Goal: Task Accomplishment & Management: Use online tool/utility

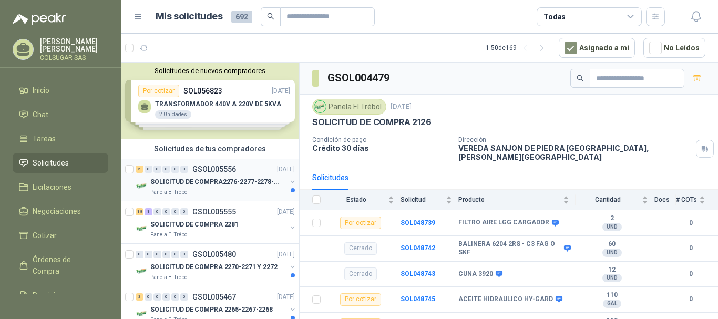
click at [141, 167] on div "5" at bounding box center [140, 169] width 8 height 7
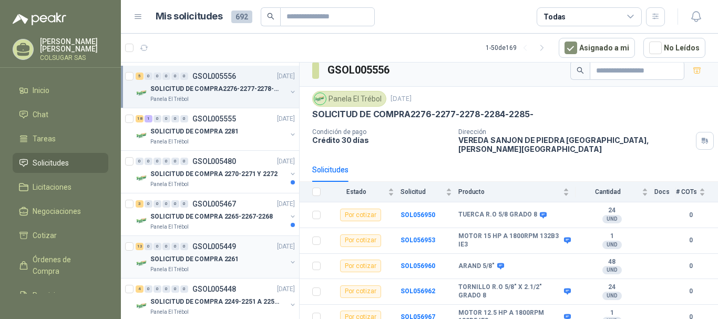
scroll to position [105, 0]
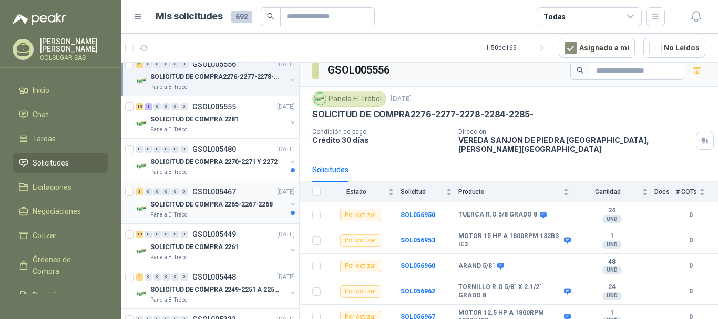
click at [142, 195] on div "3" at bounding box center [140, 191] width 8 height 7
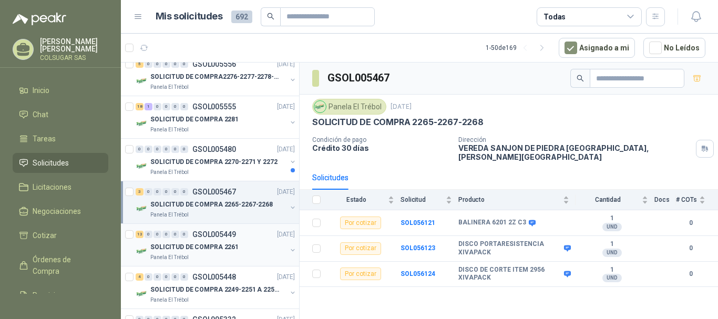
click at [144, 235] on div "13 0 0 0 0 0" at bounding box center [162, 234] width 53 height 7
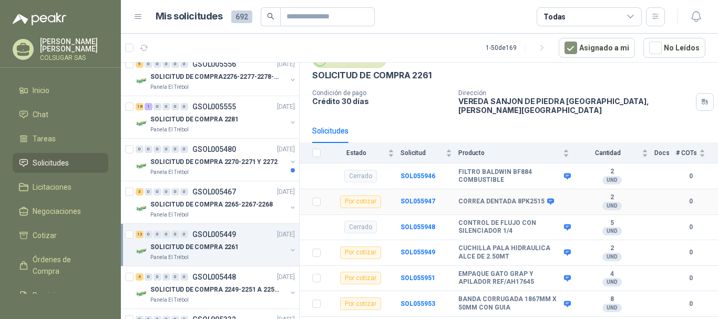
scroll to position [53, 0]
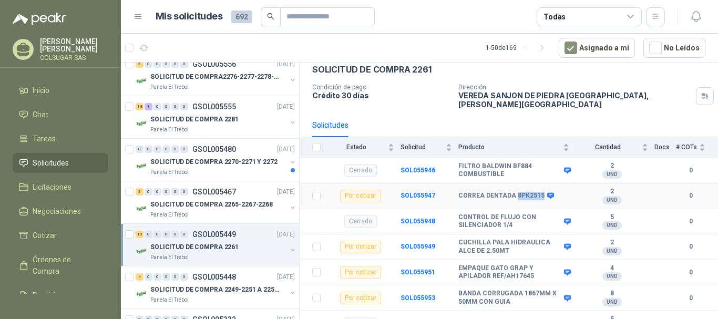
drag, startPoint x: 514, startPoint y: 188, endPoint x: 539, endPoint y: 188, distance: 25.2
click at [539, 192] on b "CORREA DENTADA 8PK2515" at bounding box center [501, 196] width 86 height 8
copy b "8PK2515"
click at [417, 192] on td "SOL055947" at bounding box center [430, 197] width 58 height 26
click at [421, 192] on b "SOL055947" at bounding box center [418, 195] width 35 height 7
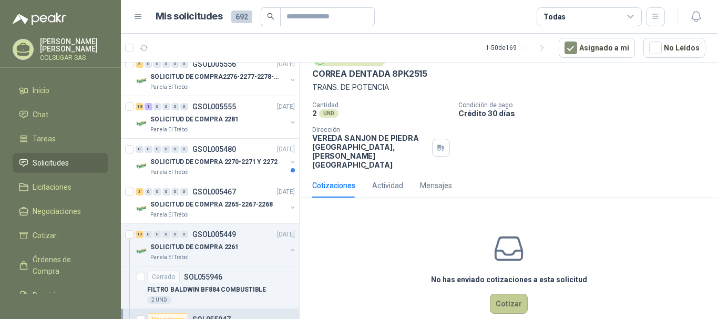
click at [506, 294] on button "Cotizar" at bounding box center [509, 304] width 38 height 20
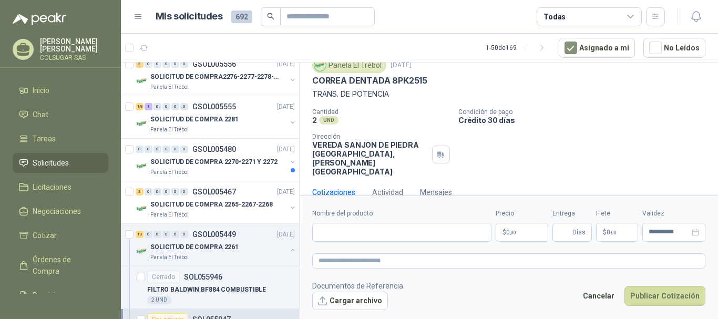
scroll to position [39, 0]
drag, startPoint x: 430, startPoint y: 81, endPoint x: 392, endPoint y: 85, distance: 38.0
click at [392, 85] on div "CORREA DENTADA 8PK2515" at bounding box center [508, 81] width 393 height 11
copy p "8PK2515"
click at [370, 233] on input "Nombre del producto" at bounding box center [401, 232] width 179 height 19
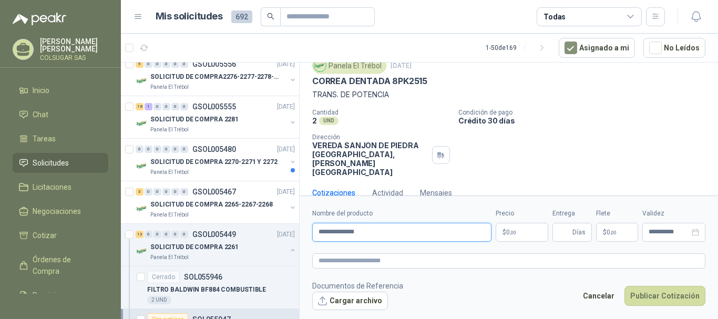
drag, startPoint x: 392, startPoint y: 233, endPoint x: 307, endPoint y: 223, distance: 85.8
click at [307, 223] on form "**********" at bounding box center [509, 259] width 419 height 127
type input "**********"
click at [337, 257] on textarea at bounding box center [508, 260] width 393 height 15
paste textarea "**********"
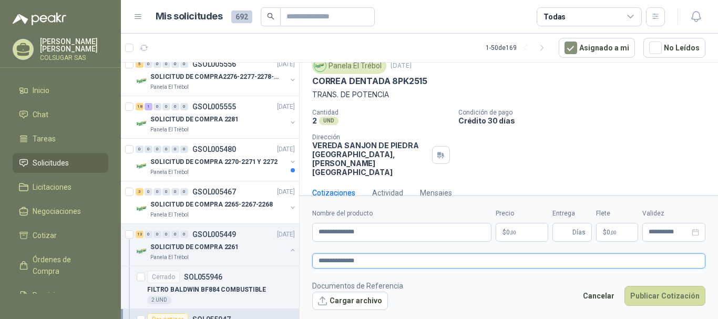
type textarea "**********"
click at [511, 236] on p "$ 0 ,00" at bounding box center [522, 232] width 53 height 19
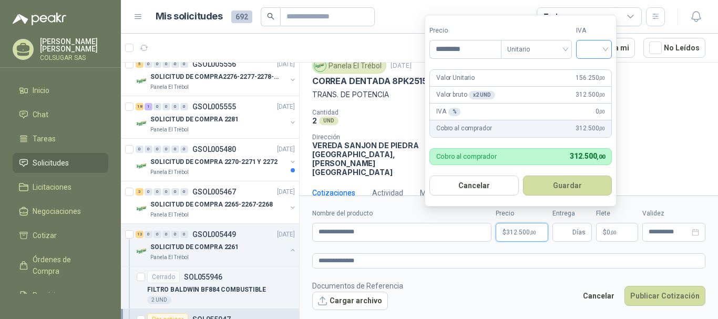
type input "*********"
click at [604, 50] on input "search" at bounding box center [594, 48] width 23 height 16
click at [597, 64] on div "19%" at bounding box center [596, 71] width 32 height 17
click at [583, 185] on button "Guardar" at bounding box center [569, 186] width 90 height 20
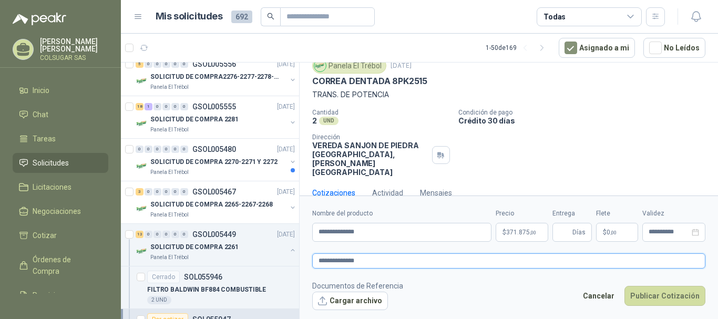
click at [423, 257] on textarea "**********" at bounding box center [508, 260] width 393 height 15
type textarea "**********"
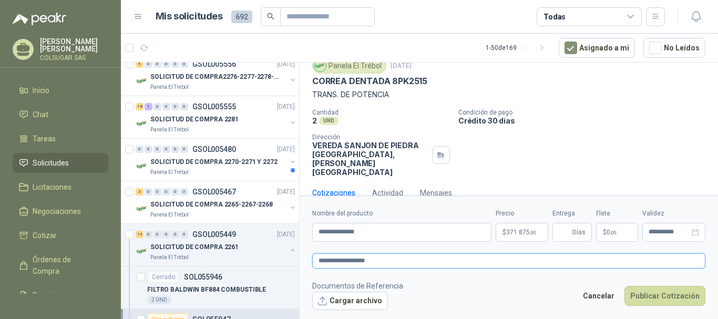
type textarea "**********"
paste textarea "*********"
type textarea "**********"
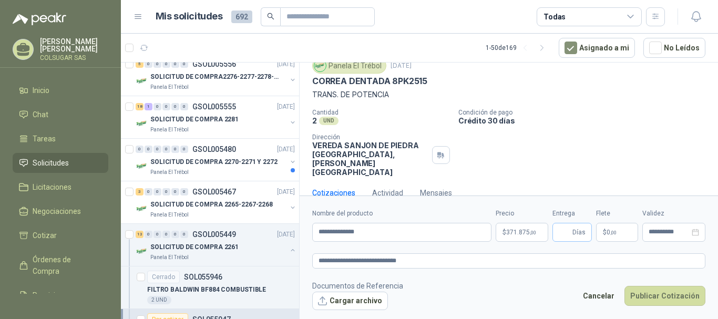
click at [575, 233] on span "Días" at bounding box center [579, 232] width 13 height 18
type input "*"
click at [610, 112] on p "Condición de pago" at bounding box center [586, 112] width 256 height 7
click at [682, 300] on button "Publicar Cotización" at bounding box center [665, 296] width 81 height 20
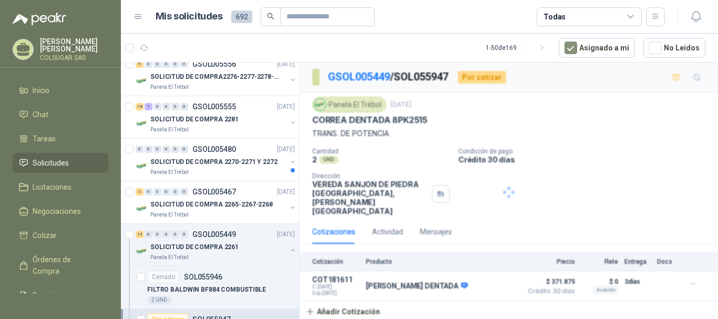
scroll to position [0, 0]
click at [504, 279] on button "Detalles" at bounding box center [491, 286] width 49 height 14
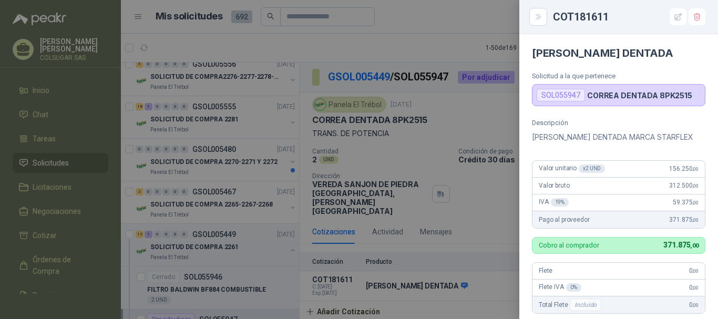
click at [614, 128] on div "Descripción [PERSON_NAME] DENTADA MARCA STARFLEX" at bounding box center [619, 131] width 174 height 25
click at [441, 114] on div at bounding box center [359, 159] width 718 height 319
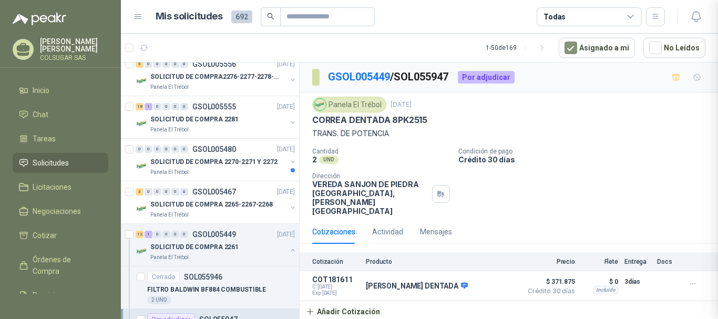
scroll to position [253, 0]
drag, startPoint x: 429, startPoint y: 119, endPoint x: 392, endPoint y: 119, distance: 36.3
click at [392, 119] on div "CORREA DENTADA 8PK2515" at bounding box center [508, 120] width 393 height 11
copy p "8PK2515"
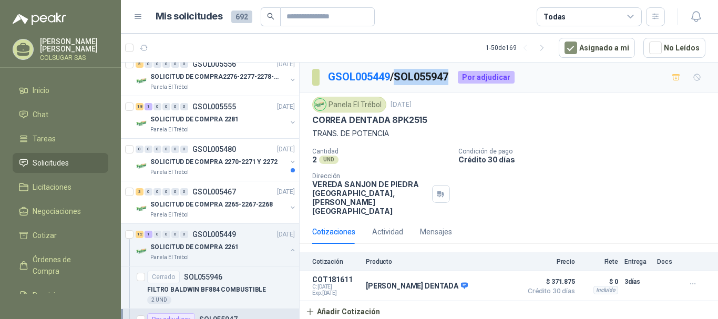
drag, startPoint x: 402, startPoint y: 80, endPoint x: 455, endPoint y: 78, distance: 53.7
click at [450, 78] on p "GSOL005449 / SOL055947" at bounding box center [388, 77] width 121 height 16
copy p "SOL055947"
drag, startPoint x: 140, startPoint y: 237, endPoint x: 550, endPoint y: 179, distance: 414.1
click at [550, 179] on div "Cantidad 2 UND  Condición de pago Crédito 30 días Dirección VEREDA SANJON DE […" at bounding box center [508, 182] width 393 height 68
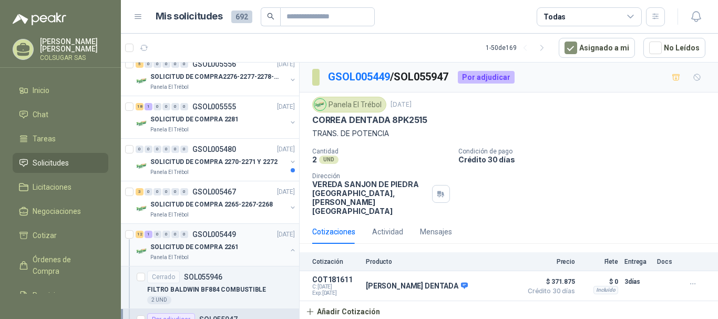
click at [144, 234] on div "12 1 0 0 0 0" at bounding box center [162, 234] width 53 height 7
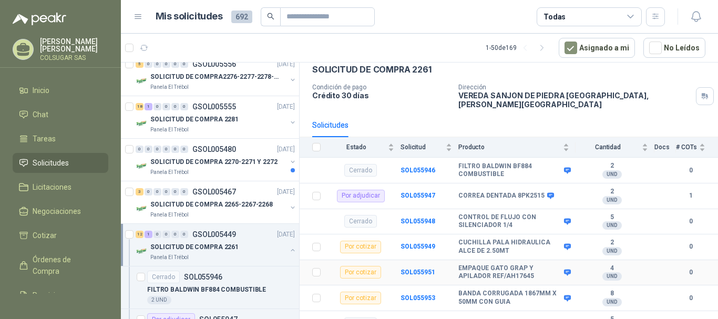
scroll to position [105, 0]
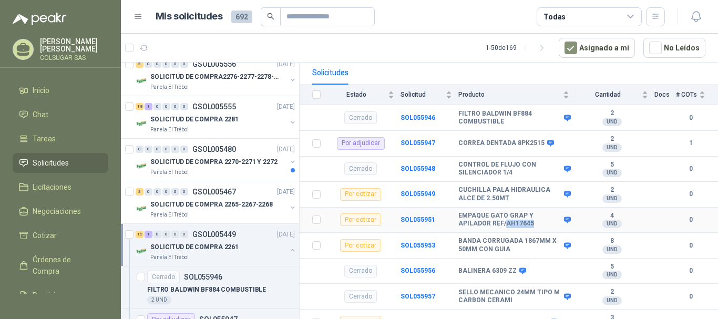
drag, startPoint x: 530, startPoint y: 216, endPoint x: 505, endPoint y: 219, distance: 25.4
click at [505, 219] on b "EMPAQUE GATO GRAP Y APILADOR REF/AH17645" at bounding box center [509, 220] width 103 height 16
copy b "AH17645"
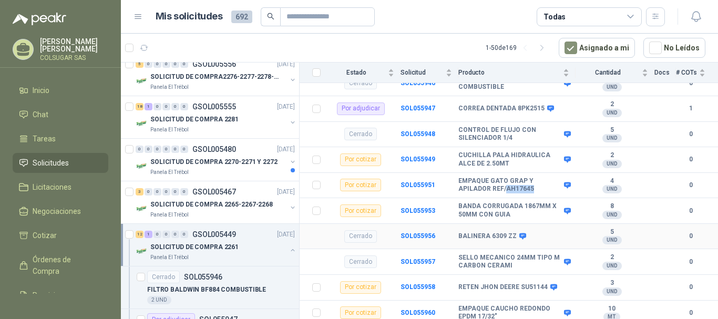
scroll to position [158, 0]
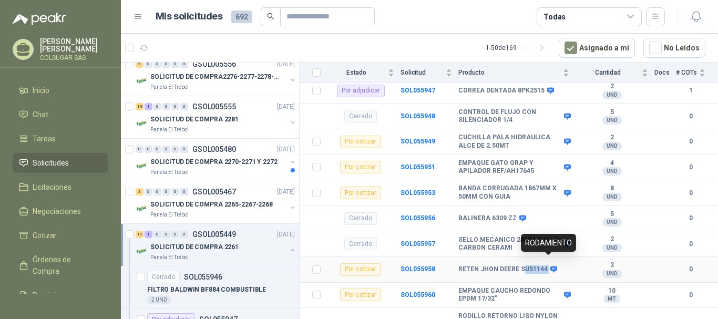
drag, startPoint x: 528, startPoint y: 264, endPoint x: 549, endPoint y: 264, distance: 21.0
click at [549, 266] on div "RETEN JHON DEERE SU51144" at bounding box center [506, 270] width 97 height 8
click at [541, 266] on b "RETEN JHON DEERE SU51144" at bounding box center [502, 270] width 89 height 8
drag, startPoint x: 519, startPoint y: 264, endPoint x: 545, endPoint y: 263, distance: 26.3
click at [545, 266] on div "RETEN JHON DEERE SU51144" at bounding box center [506, 270] width 97 height 8
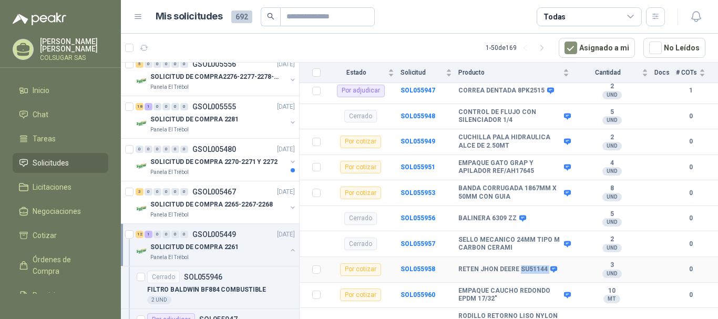
copy div "SU51144"
click at [425, 266] on b "SOL055958" at bounding box center [418, 269] width 35 height 7
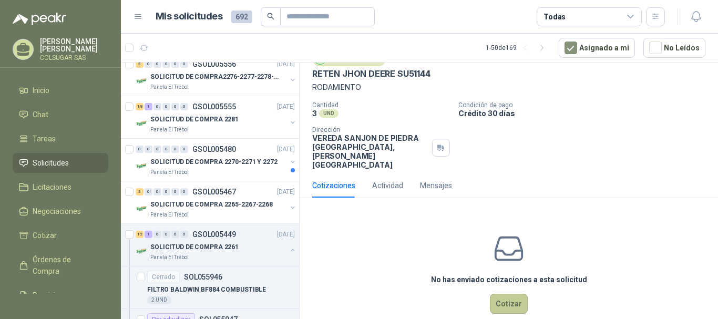
click at [505, 294] on button "Cotizar" at bounding box center [509, 304] width 38 height 20
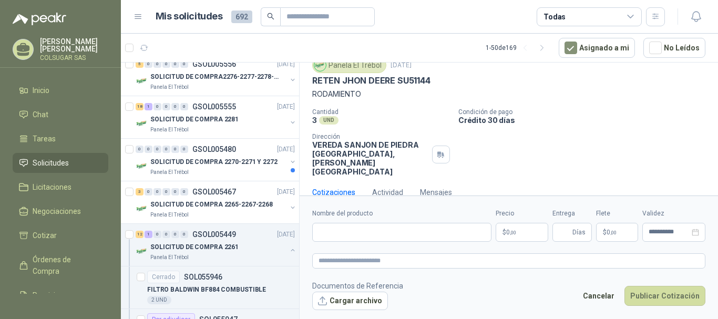
scroll to position [39, 0]
drag, startPoint x: 401, startPoint y: 235, endPoint x: 400, endPoint y: 222, distance: 12.7
click at [401, 235] on input "Nombre del producto" at bounding box center [401, 232] width 179 height 19
drag, startPoint x: 433, startPoint y: 83, endPoint x: 303, endPoint y: 82, distance: 129.3
click at [303, 82] on div "Panela El Trébol [DATE] RETEN [PERSON_NAME] SU51144 RODAMIENTO Cantidad 3 UND …" at bounding box center [509, 117] width 419 height 127
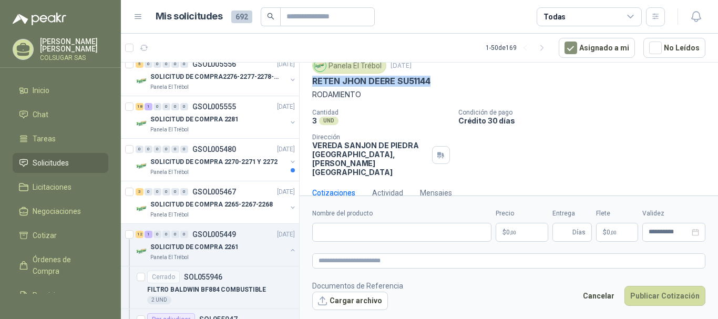
copy p "RETEN JHON DEERE SU51144"
click at [358, 234] on input "Nombre del producto" at bounding box center [401, 232] width 179 height 19
paste input "**********"
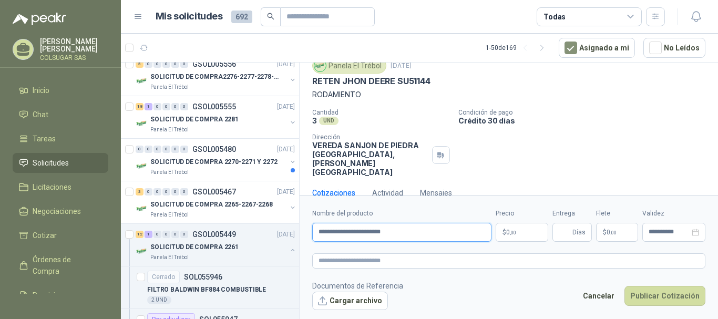
type input "**********"
click at [373, 270] on form "**********" at bounding box center [509, 259] width 419 height 127
click at [379, 264] on textarea at bounding box center [508, 260] width 393 height 15
paste textarea "**********"
type textarea "**********"
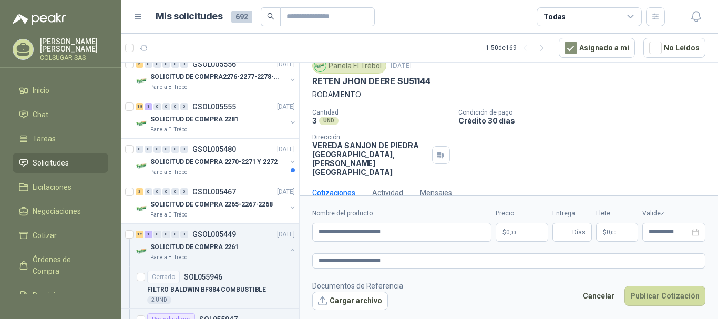
click at [514, 231] on span ",00" at bounding box center [513, 233] width 6 height 6
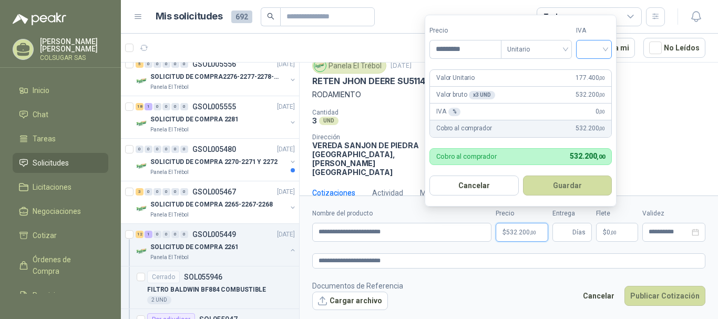
type input "*********"
click at [599, 52] on input "search" at bounding box center [594, 48] width 23 height 16
click at [592, 66] on div "19%" at bounding box center [596, 71] width 19 height 12
click at [590, 185] on button "Guardar" at bounding box center [569, 186] width 90 height 20
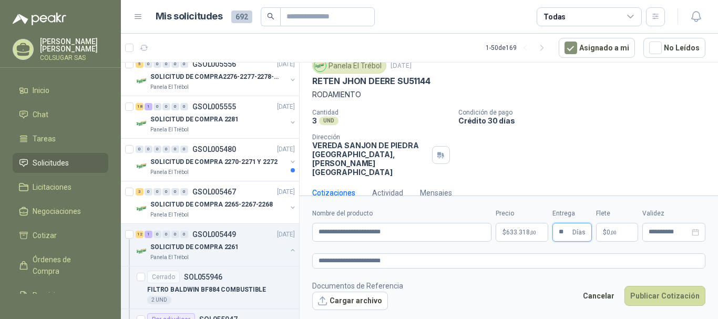
type input "**"
click at [553, 283] on footer "Documentos de Referencia Cargar archivo Cancelar Publicar Cotización" at bounding box center [508, 295] width 393 height 30
click at [526, 240] on p "$ 633.318 ,00" at bounding box center [522, 232] width 53 height 19
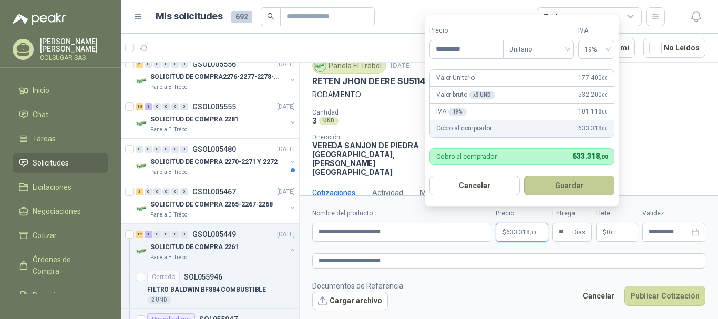
click at [563, 185] on button "Guardar" at bounding box center [569, 186] width 90 height 20
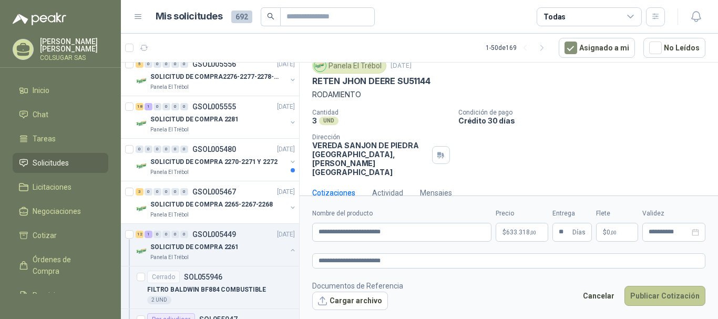
click at [674, 289] on button "Publicar Cotización" at bounding box center [665, 296] width 81 height 20
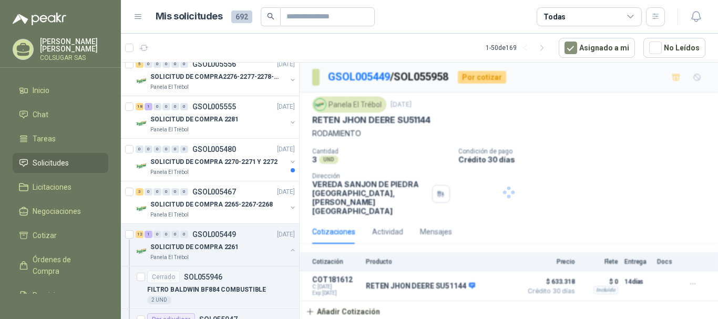
scroll to position [0, 0]
click at [622, 185] on div "Cantidad 3 UND  Condición de pago Crédito 30 días Dirección VEREDA SANJON DE […" at bounding box center [508, 182] width 393 height 68
click at [501, 279] on button "Detalles" at bounding box center [491, 286] width 49 height 14
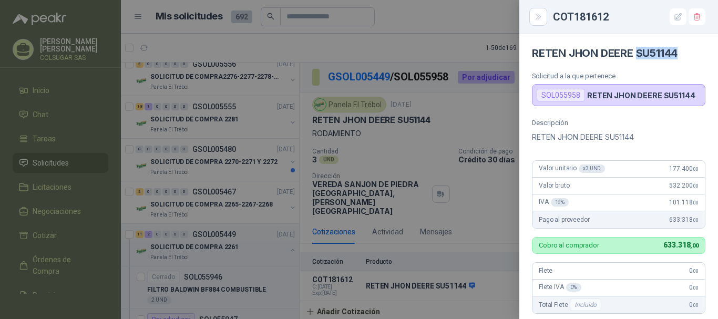
drag, startPoint x: 639, startPoint y: 55, endPoint x: 680, endPoint y: 53, distance: 41.1
click at [680, 53] on h4 "RETEN JHON DEERE SU51144" at bounding box center [619, 53] width 174 height 13
copy h4 "SU51144"
click at [507, 70] on div at bounding box center [359, 159] width 718 height 319
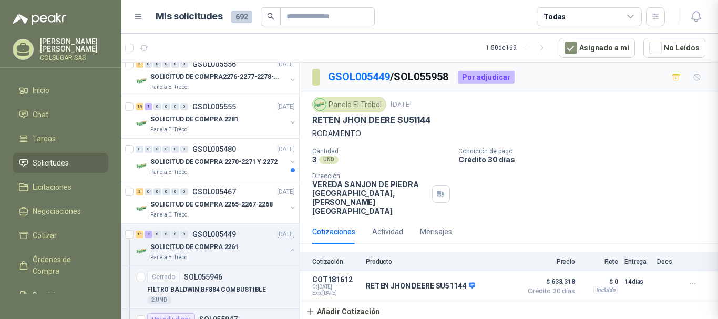
scroll to position [253, 0]
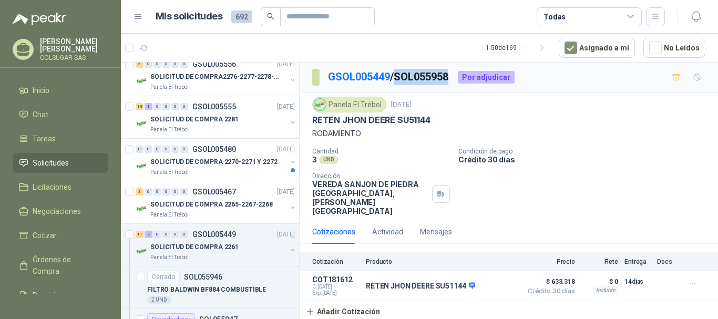
drag, startPoint x: 402, startPoint y: 78, endPoint x: 455, endPoint y: 78, distance: 52.6
click at [450, 78] on p "GSOL005449 / SOL055958" at bounding box center [388, 77] width 121 height 16
copy p "SOL055958"
click at [140, 235] on div "11" at bounding box center [140, 234] width 8 height 7
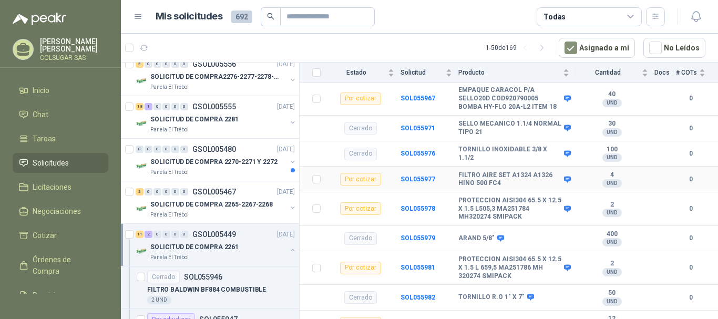
scroll to position [450, 0]
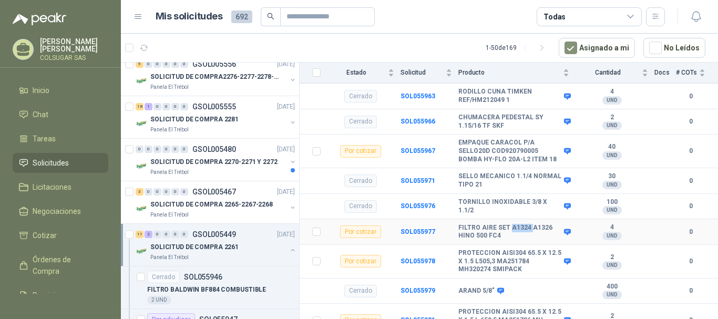
drag, startPoint x: 510, startPoint y: 221, endPoint x: 528, endPoint y: 221, distance: 18.9
click at [528, 224] on b "FILTRO AIRE SET A1324 A1326 HINO 500 FC4" at bounding box center [509, 232] width 103 height 16
copy b "A1324"
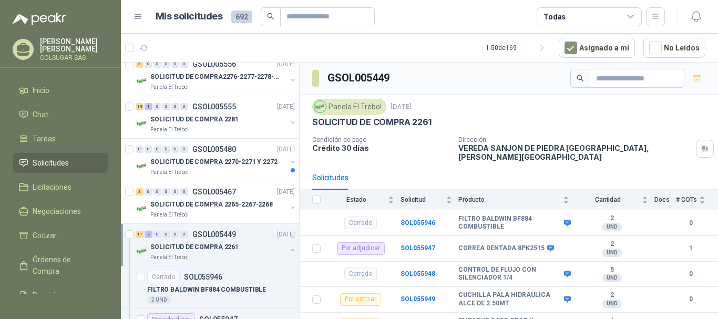
scroll to position [158, 0]
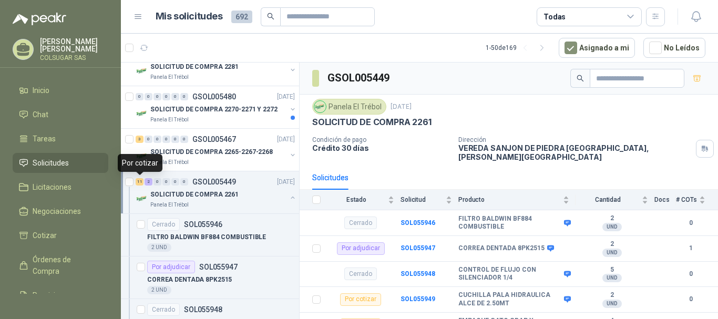
click at [142, 183] on div "11" at bounding box center [140, 181] width 8 height 7
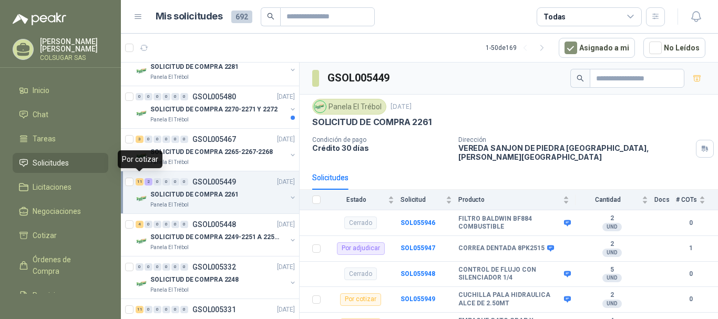
scroll to position [4, 0]
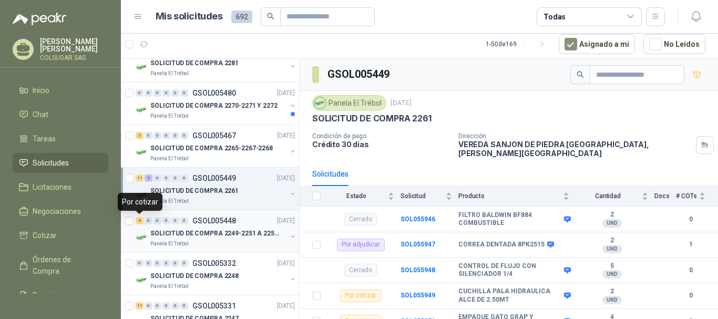
click at [139, 219] on div "4" at bounding box center [140, 220] width 8 height 7
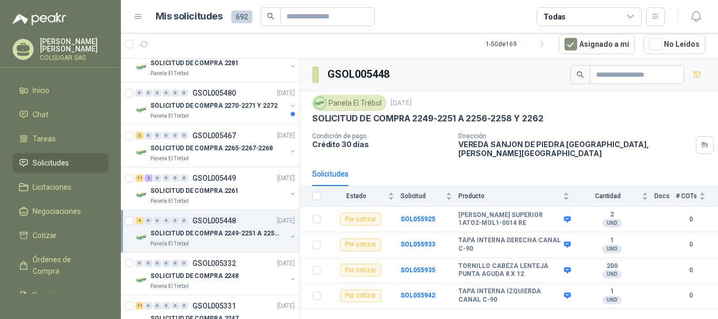
click at [139, 220] on div "4" at bounding box center [140, 220] width 8 height 7
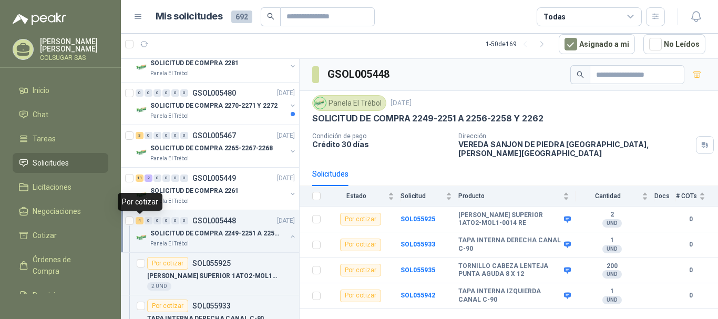
click at [144, 222] on div "4 0 0 0 0 0" at bounding box center [162, 220] width 53 height 7
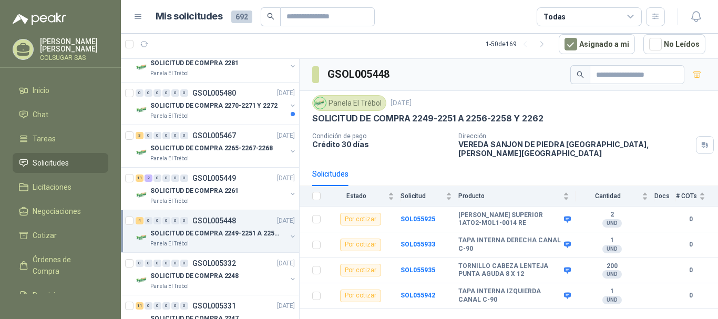
scroll to position [210, 0]
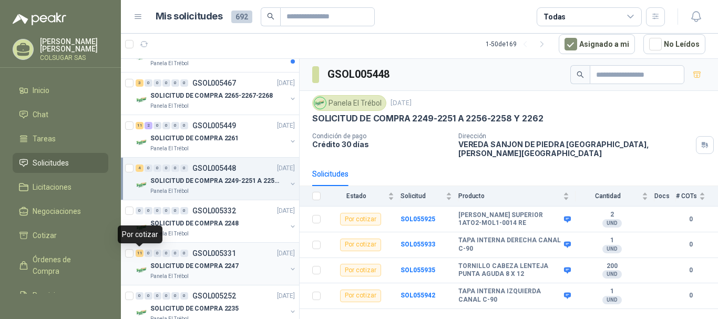
drag, startPoint x: 141, startPoint y: 255, endPoint x: 262, endPoint y: 252, distance: 121.0
click at [141, 255] on div "11" at bounding box center [140, 253] width 8 height 7
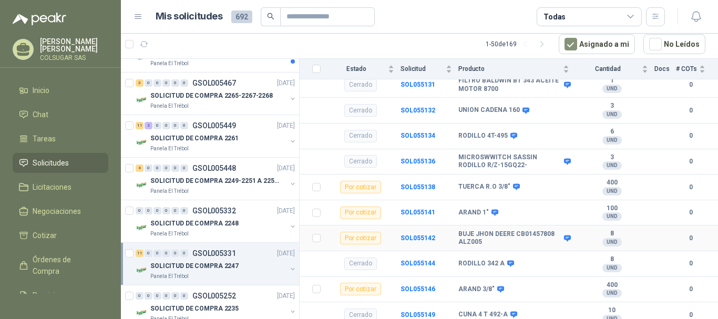
scroll to position [526, 0]
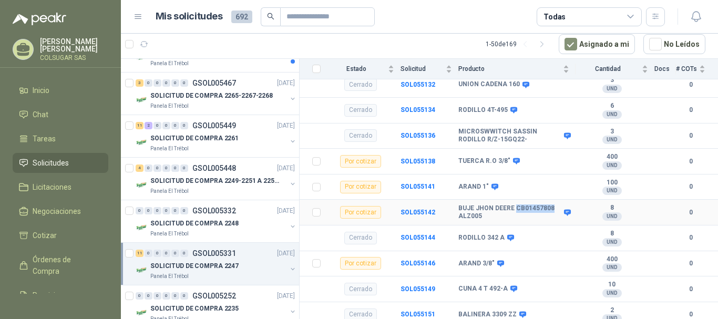
drag, startPoint x: 515, startPoint y: 200, endPoint x: 552, endPoint y: 201, distance: 36.8
click at [552, 205] on b "BUJE JHON DEERE CB01457808 ALZ005" at bounding box center [509, 213] width 103 height 16
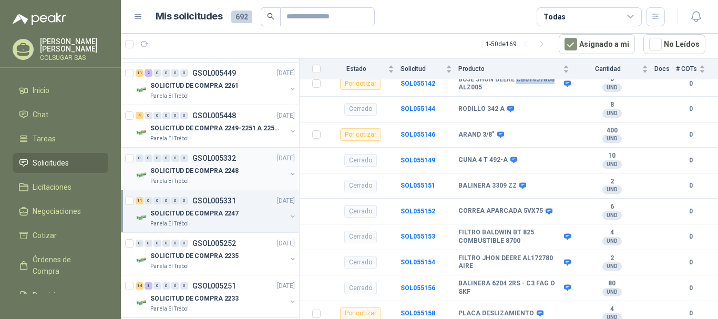
scroll to position [315, 0]
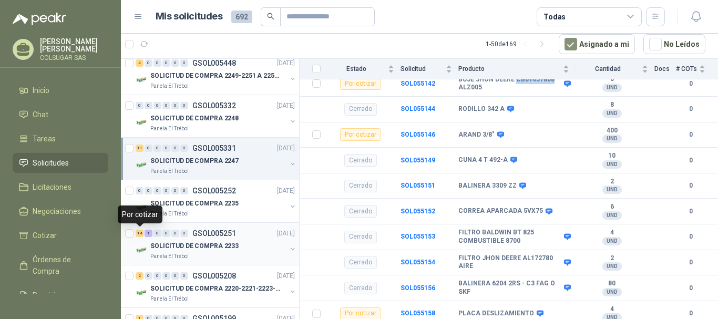
click at [142, 231] on div "14" at bounding box center [140, 233] width 8 height 7
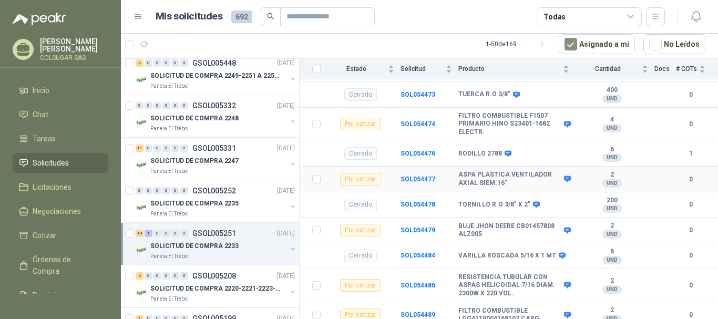
scroll to position [526, 0]
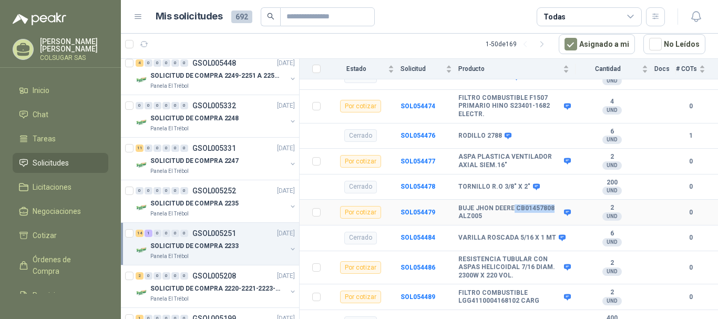
drag, startPoint x: 513, startPoint y: 202, endPoint x: 549, endPoint y: 203, distance: 36.8
click at [549, 205] on b "BUJE JHON DEERE CB01457808 ALZ005" at bounding box center [509, 213] width 103 height 16
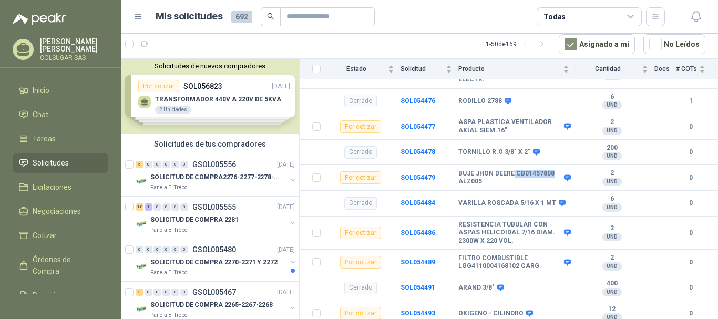
scroll to position [0, 0]
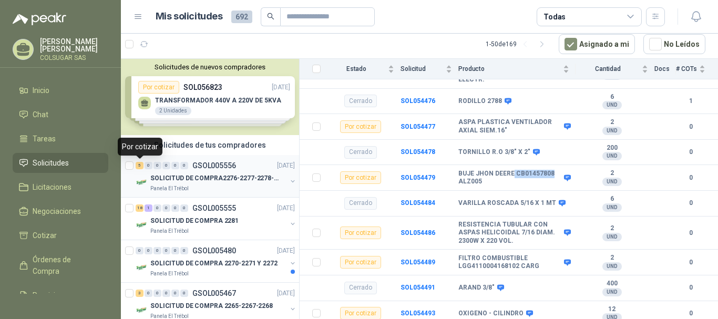
click at [138, 162] on div "5" at bounding box center [140, 165] width 8 height 7
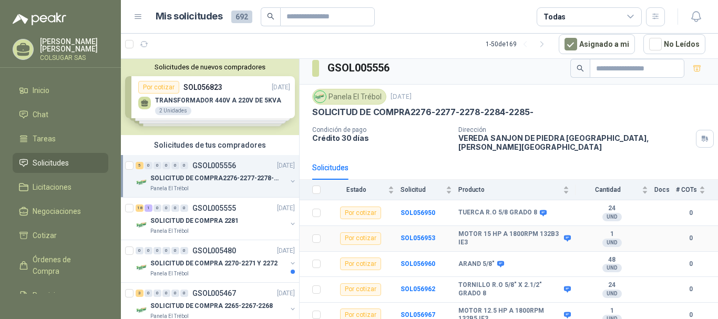
scroll to position [8, 0]
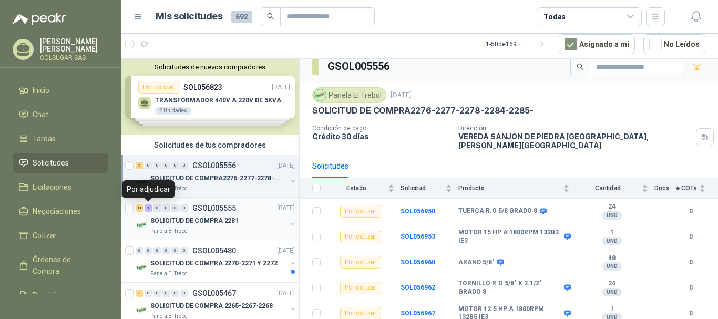
click at [142, 209] on div "18" at bounding box center [140, 208] width 8 height 7
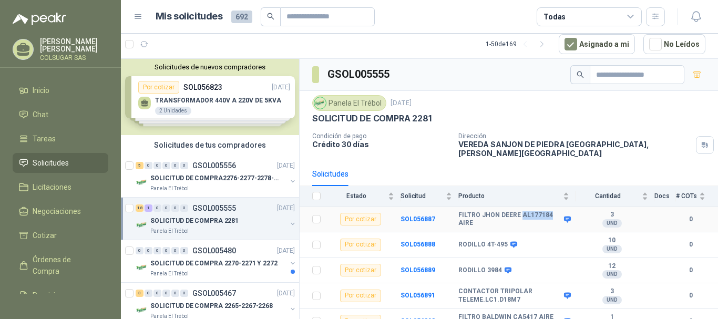
drag, startPoint x: 520, startPoint y: 209, endPoint x: 547, endPoint y: 209, distance: 26.8
click at [547, 211] on b "FILTRO JHON DEERE AL177184 AIRE" at bounding box center [509, 219] width 103 height 16
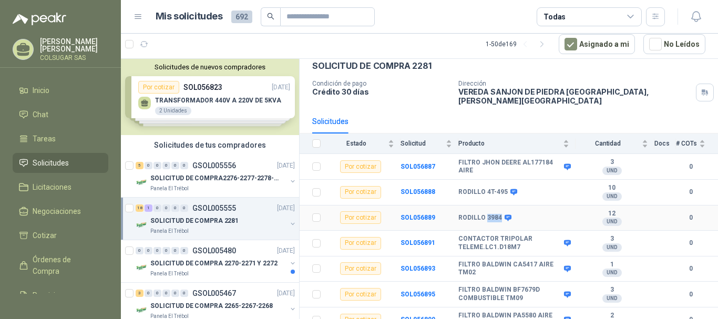
drag, startPoint x: 486, startPoint y: 210, endPoint x: 499, endPoint y: 210, distance: 12.6
click at [499, 214] on b "RODILLO 3984" at bounding box center [480, 218] width 44 height 8
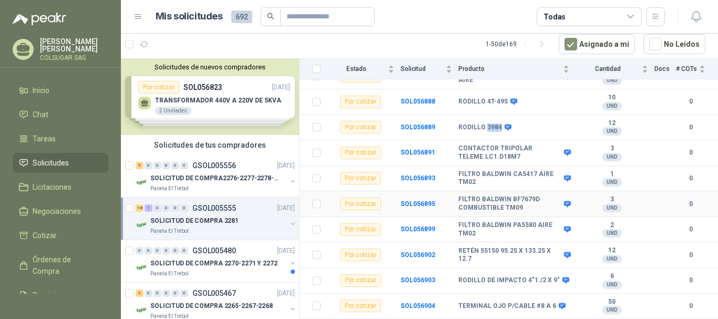
scroll to position [158, 0]
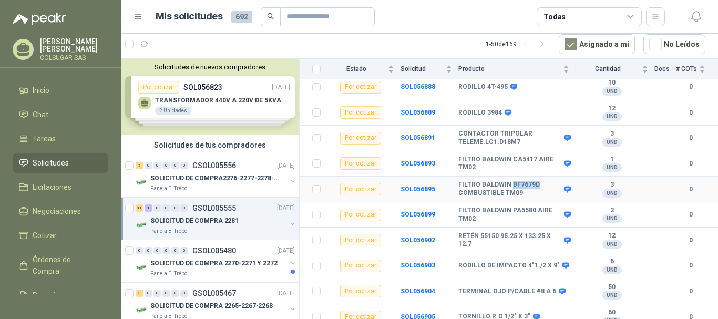
drag, startPoint x: 511, startPoint y: 178, endPoint x: 535, endPoint y: 177, distance: 24.7
click at [535, 181] on b "FILTRO BALDWIN BF7679D COMBUSTIBLE TM09" at bounding box center [509, 189] width 103 height 16
drag, startPoint x: 510, startPoint y: 201, endPoint x: 532, endPoint y: 205, distance: 21.8
click at [532, 207] on b "FILTRO BALDWIN PA5580 AIRE TM02" at bounding box center [509, 215] width 103 height 16
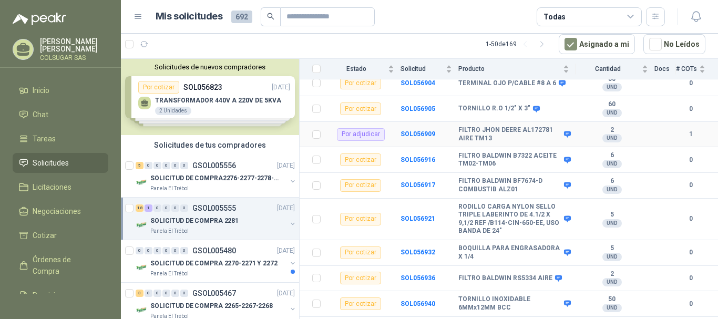
scroll to position [368, 0]
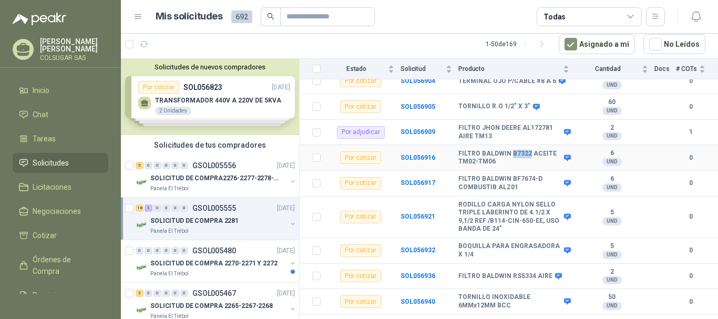
drag, startPoint x: 510, startPoint y: 147, endPoint x: 528, endPoint y: 146, distance: 18.4
click at [528, 150] on b "FILTRO BALDWIN B7322 ACEITE TM02-TM06" at bounding box center [509, 158] width 103 height 16
drag, startPoint x: 509, startPoint y: 171, endPoint x: 536, endPoint y: 171, distance: 27.3
click at [536, 175] on b "FILTRO BALDWIN BF7674-D COMBUSTIB ALZ01" at bounding box center [509, 183] width 103 height 16
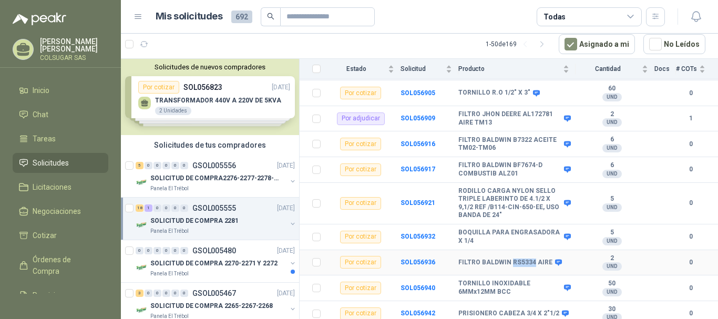
drag, startPoint x: 511, startPoint y: 255, endPoint x: 531, endPoint y: 258, distance: 20.2
click at [531, 259] on b "FILTRO BALDWIN RS5334 AIRE" at bounding box center [505, 263] width 94 height 8
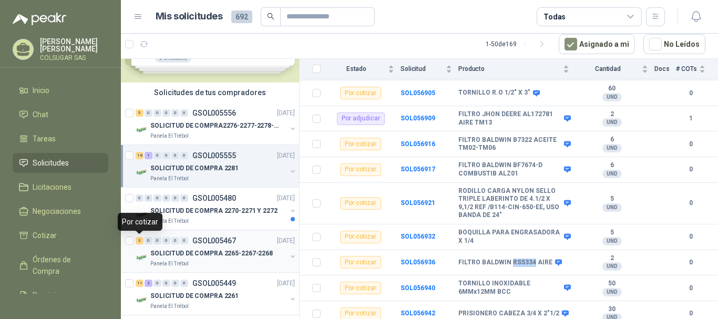
click at [141, 241] on div "3" at bounding box center [140, 240] width 8 height 7
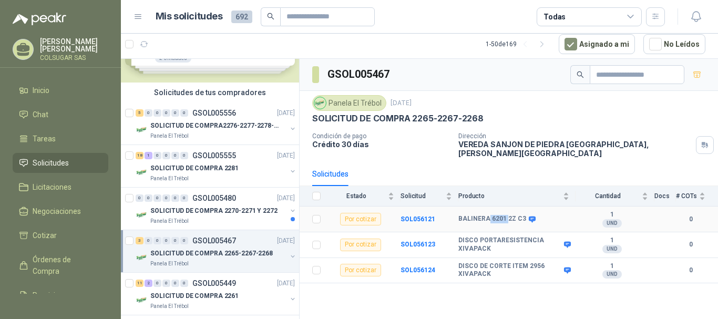
drag, startPoint x: 489, startPoint y: 213, endPoint x: 506, endPoint y: 215, distance: 16.9
click at [506, 215] on b "BALINERA 6201 2Z C3" at bounding box center [492, 219] width 68 height 8
